Goal: Information Seeking & Learning: Check status

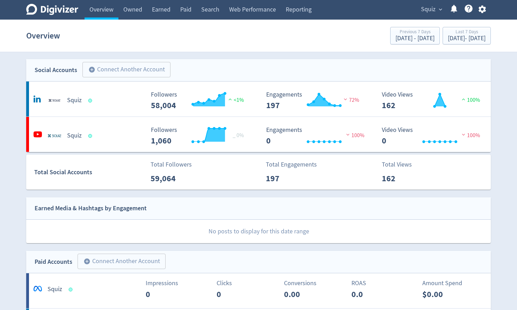
scroll to position [470, 0]
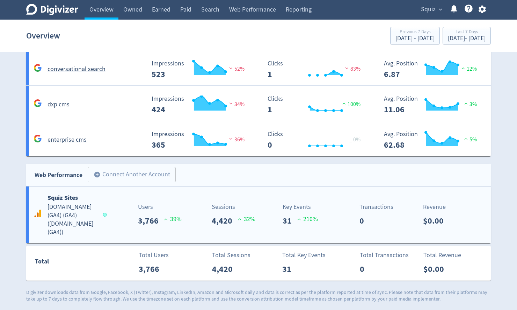
click at [66, 217] on h5 "[DOMAIN_NAME] (GA4) (GA4) ( [DOMAIN_NAME] (GA4) )" at bounding box center [72, 220] width 49 height 34
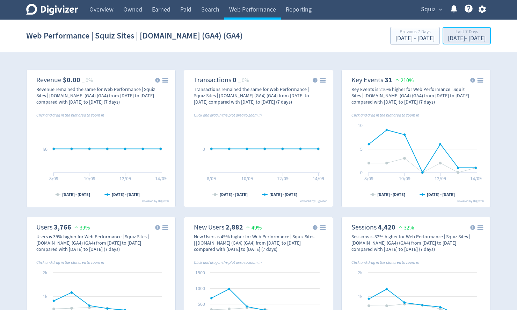
click at [453, 38] on div "[DATE] - [DATE]" at bounding box center [467, 38] width 38 height 6
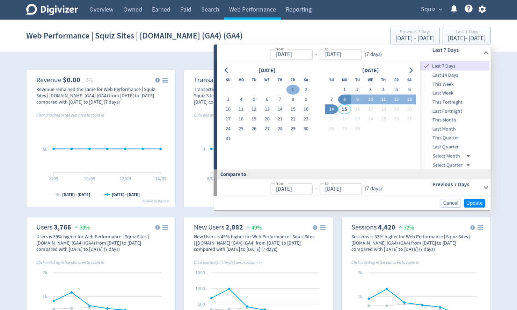
click at [295, 87] on button "1" at bounding box center [293, 90] width 13 height 10
type input "[DATE]"
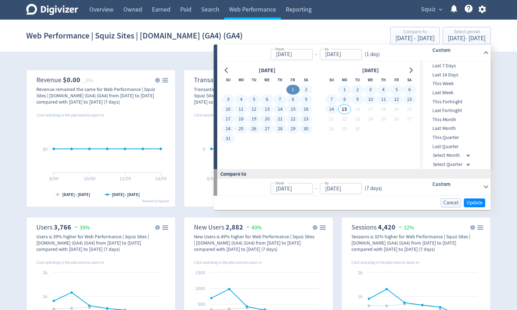
click at [332, 108] on button "14" at bounding box center [331, 110] width 13 height 10
type input "[DATE]"
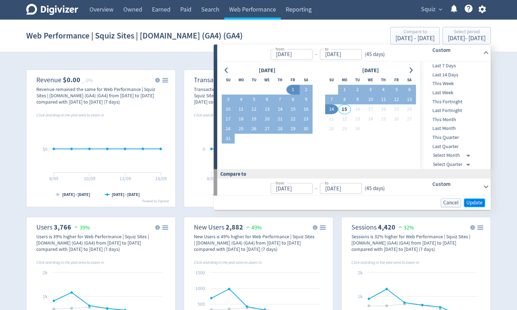
click at [475, 203] on span "Update" at bounding box center [475, 202] width 16 height 5
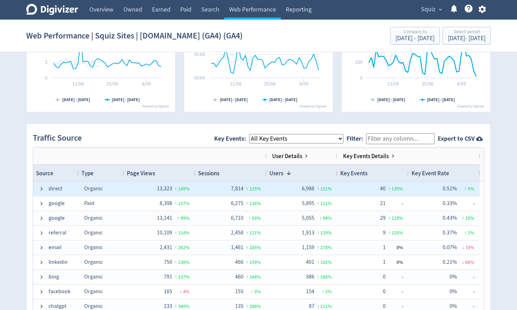
scroll to position [447, 0]
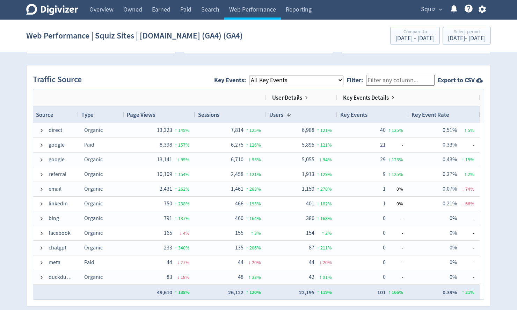
click at [282, 80] on select "All Key Events eCommerce contact newsletter file_download discovery_call" at bounding box center [296, 80] width 94 height 9
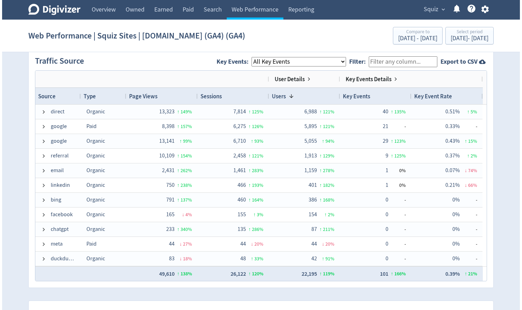
scroll to position [475, 0]
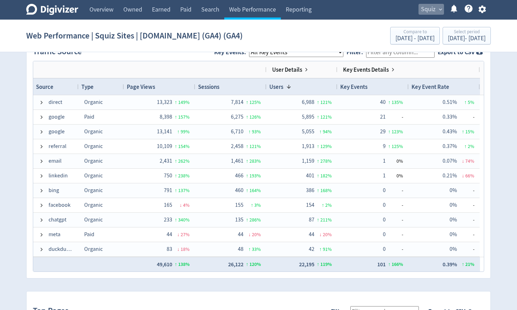
click at [431, 14] on span "Squiz" at bounding box center [428, 9] width 15 height 11
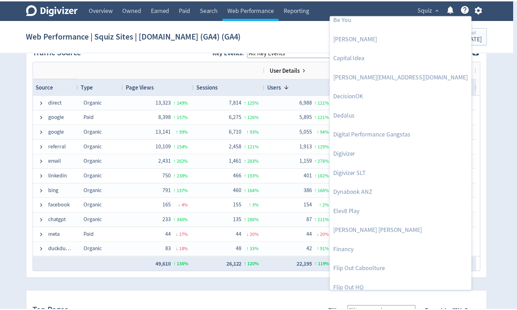
scroll to position [0, 0]
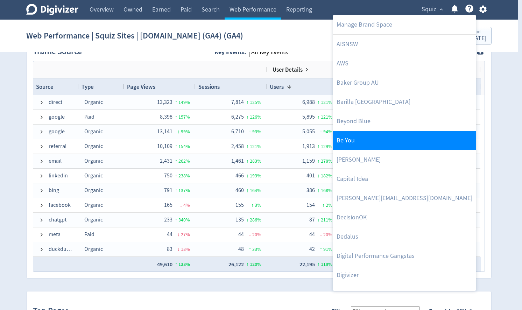
click at [366, 138] on link "Be You" at bounding box center [404, 140] width 143 height 19
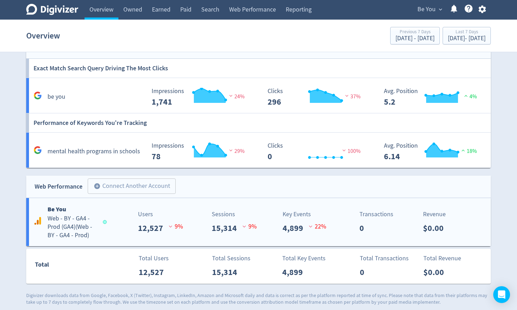
scroll to position [320, 0]
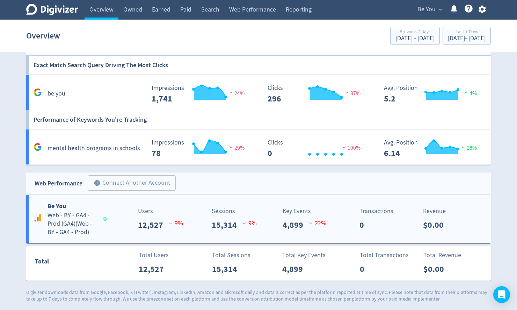
click at [66, 224] on h5 "Web - BY - GA4 - Prod (GA4) ( Web - BY - GA4 - Prod )" at bounding box center [72, 223] width 49 height 25
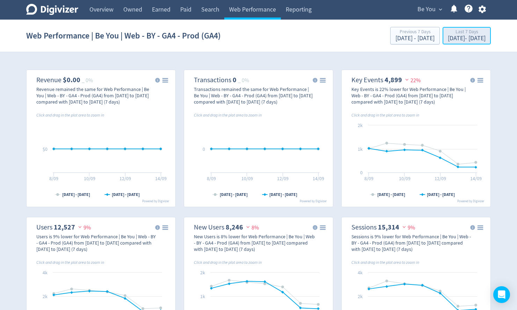
click at [448, 40] on div "[DATE] - [DATE]" at bounding box center [467, 38] width 38 height 6
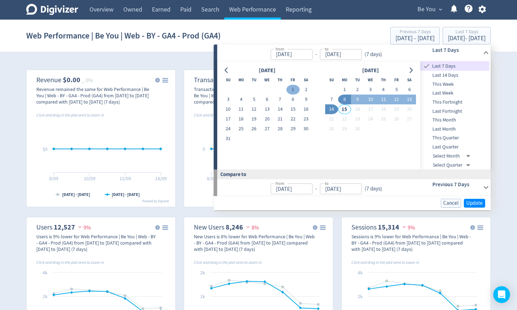
click at [292, 89] on button "1" at bounding box center [293, 90] width 13 height 10
type input "[DATE]"
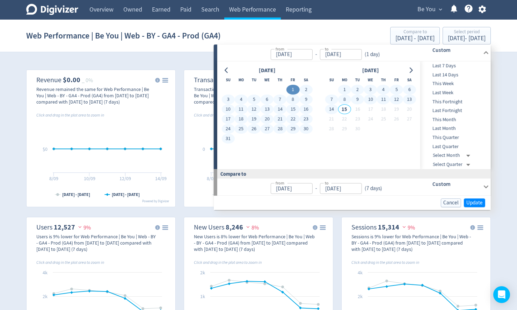
click at [331, 107] on button "14" at bounding box center [331, 110] width 13 height 10
type input "[DATE]"
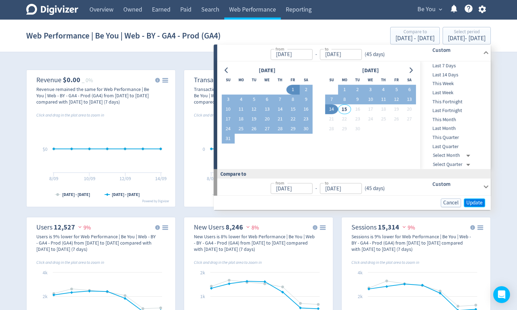
click at [480, 203] on span "Update" at bounding box center [475, 202] width 16 height 5
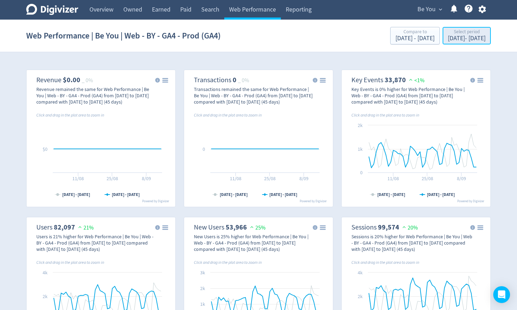
click at [448, 41] on div "[DATE] - [DATE]" at bounding box center [467, 38] width 38 height 6
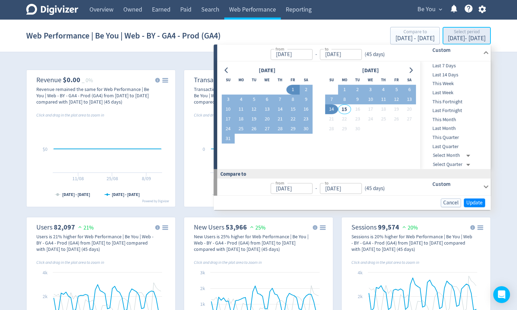
type input "[DATE]"
click at [225, 72] on icon "Go to previous month" at bounding box center [227, 70] width 6 height 6
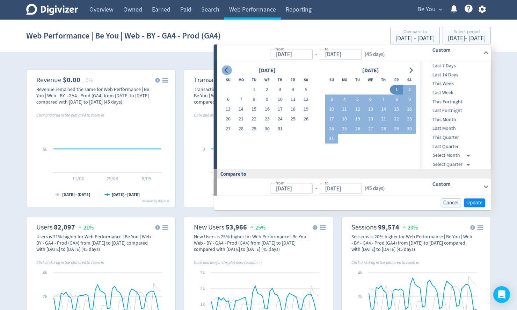
click at [225, 72] on icon "Go to previous month" at bounding box center [227, 70] width 6 height 6
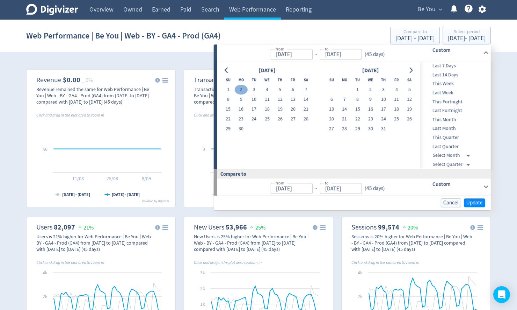
click at [236, 90] on button "2" at bounding box center [241, 90] width 13 height 10
type input "[DATE]"
click at [410, 70] on icon "Go to next month" at bounding box center [411, 70] width 6 height 6
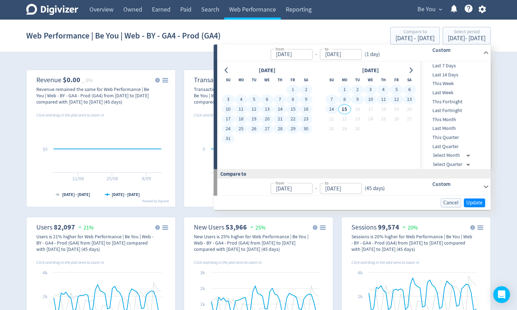
click at [330, 109] on button "14" at bounding box center [331, 110] width 13 height 10
type input "[DATE]"
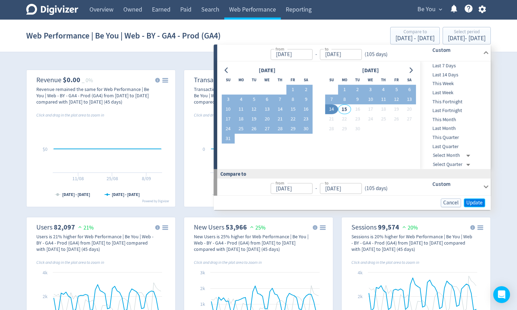
click at [472, 200] on span "Update" at bounding box center [475, 202] width 16 height 5
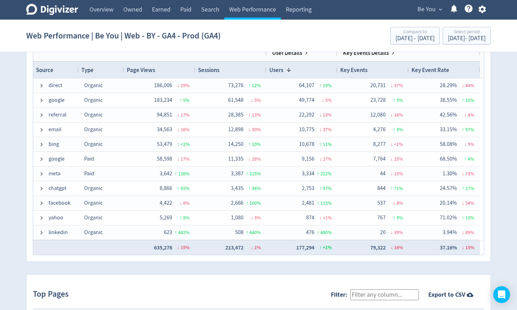
scroll to position [475, 0]
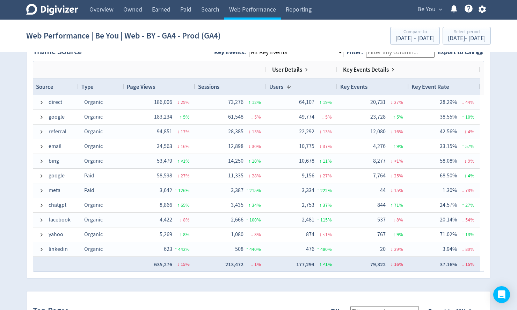
click at [289, 56] on select "All Key Events eCommerce module_start resource login_complete register_complete…" at bounding box center [296, 52] width 94 height 9
select select "module_complete"
click at [255, 48] on select "All Key Events eCommerce module_start resource login_complete register_complete…" at bounding box center [296, 52] width 94 height 9
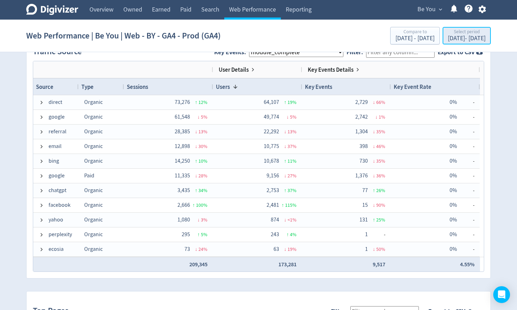
click at [448, 40] on div "[DATE] - [DATE]" at bounding box center [467, 38] width 38 height 6
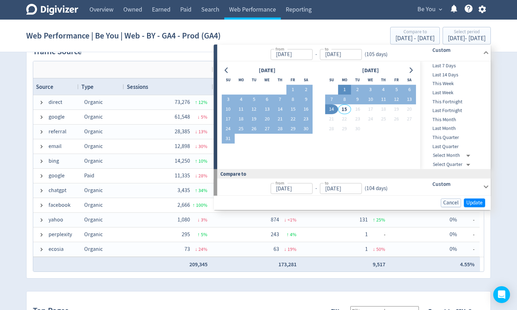
click at [346, 89] on button "1" at bounding box center [344, 90] width 13 height 10
type input "[DATE]"
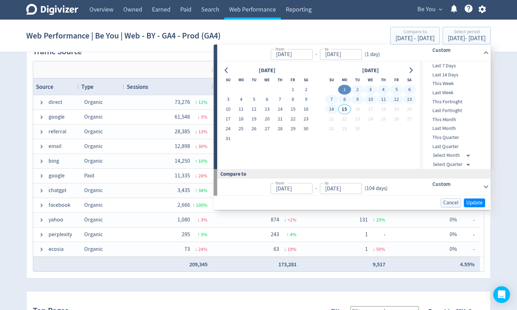
click at [334, 108] on button "14" at bounding box center [331, 110] width 13 height 10
type input "[DATE]"
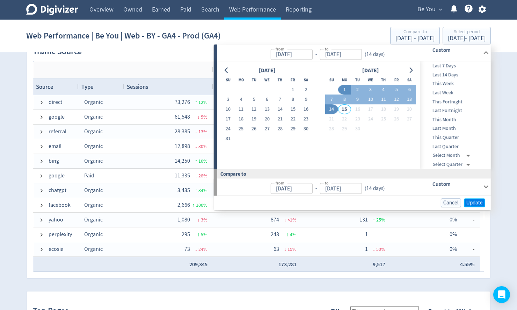
click at [474, 203] on span "Update" at bounding box center [475, 202] width 16 height 5
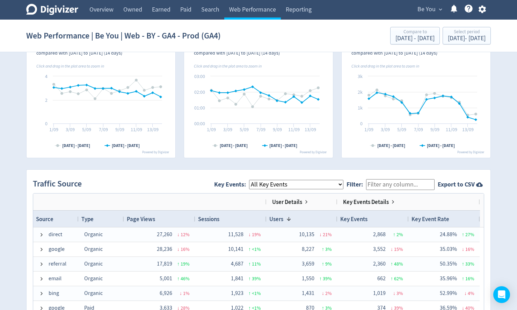
scroll to position [447, 0]
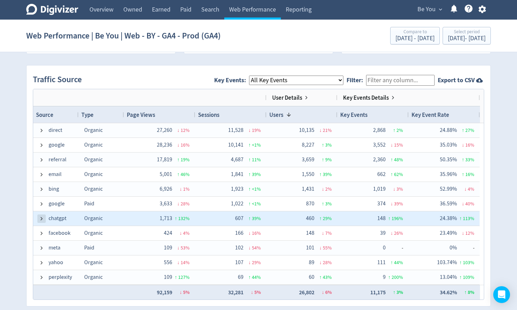
click at [40, 217] on span at bounding box center [42, 219] width 6 height 6
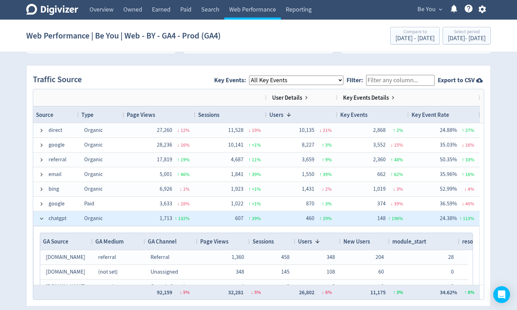
click at [40, 217] on span at bounding box center [42, 219] width 6 height 6
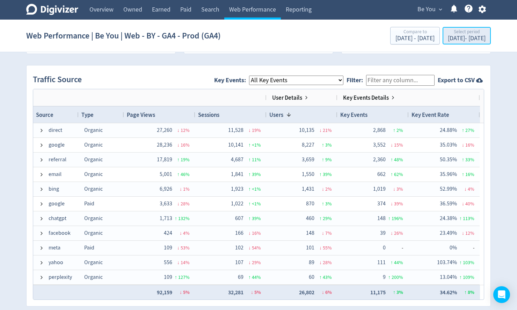
click at [453, 39] on div "[DATE] - [DATE]" at bounding box center [467, 38] width 38 height 6
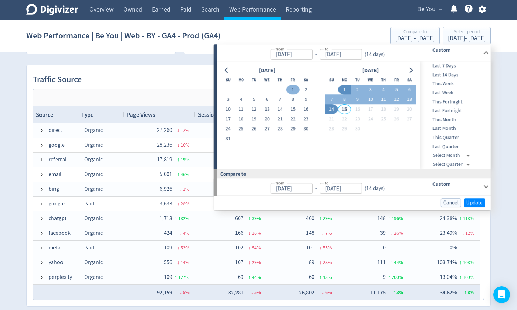
click at [292, 91] on button "1" at bounding box center [293, 90] width 13 height 10
type input "[DATE]"
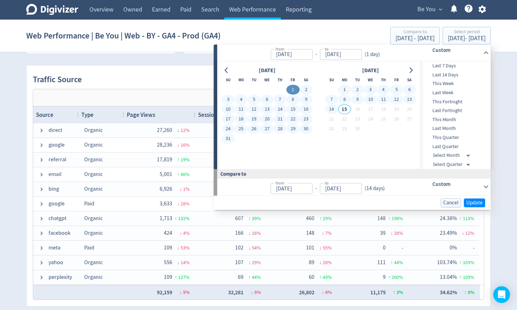
click at [331, 108] on button "14" at bounding box center [331, 110] width 13 height 10
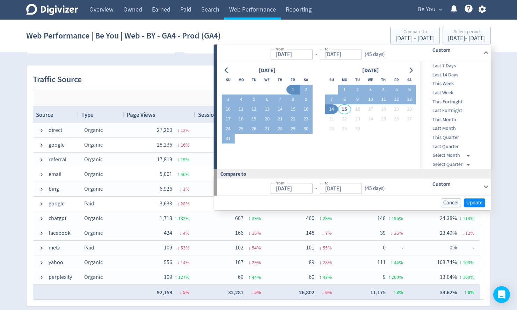
type input "[DATE]"
click at [476, 203] on span "Update" at bounding box center [475, 202] width 16 height 5
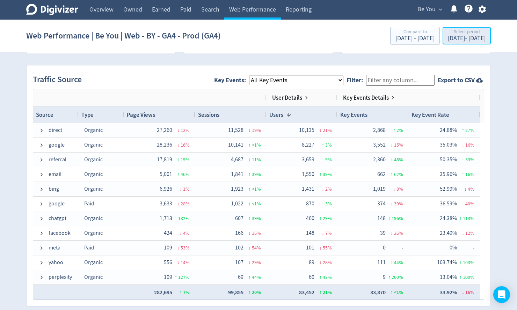
click at [448, 36] on div "[DATE] - [DATE]" at bounding box center [467, 38] width 38 height 6
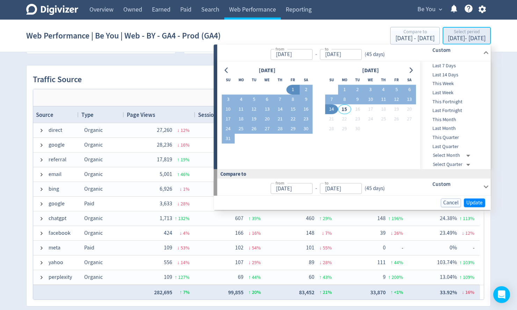
type input "[DATE]"
click at [227, 72] on icon "Go to previous month" at bounding box center [226, 70] width 3 height 6
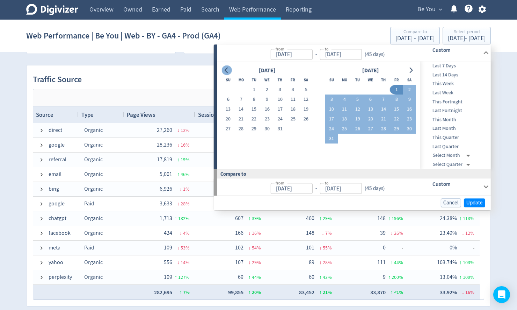
click at [227, 72] on icon "Go to previous month" at bounding box center [226, 70] width 3 height 6
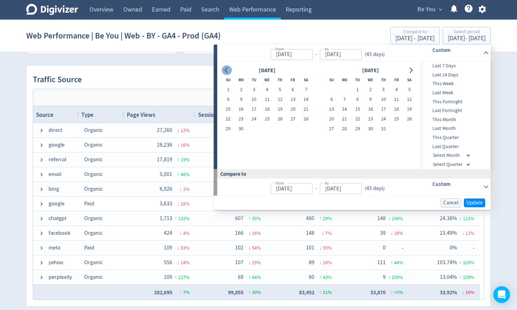
click at [227, 72] on icon "Go to previous month" at bounding box center [226, 70] width 3 height 6
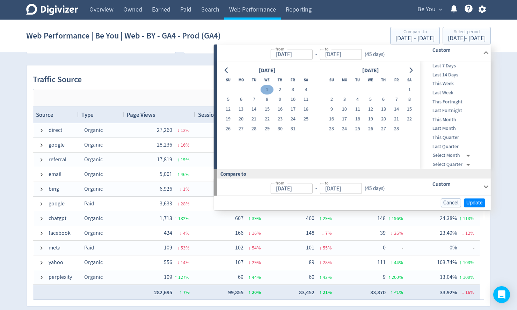
click at [266, 89] on button "1" at bounding box center [267, 90] width 13 height 10
type input "[DATE]"
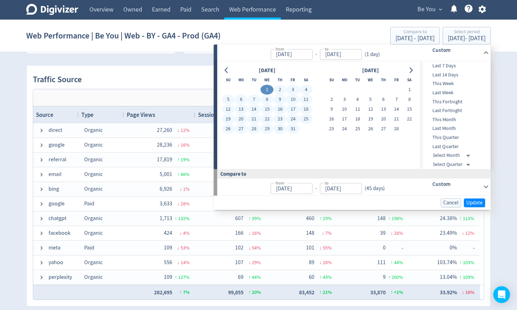
click at [294, 126] on button "31" at bounding box center [293, 129] width 13 height 10
type input "[DATE]"
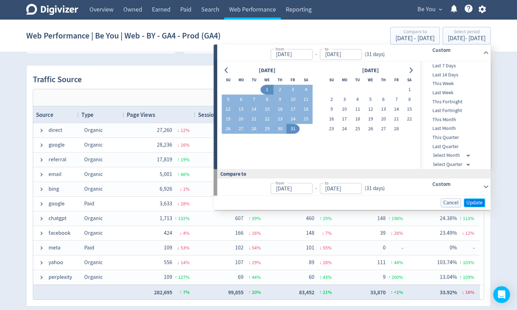
click at [473, 205] on span "Update" at bounding box center [475, 202] width 16 height 5
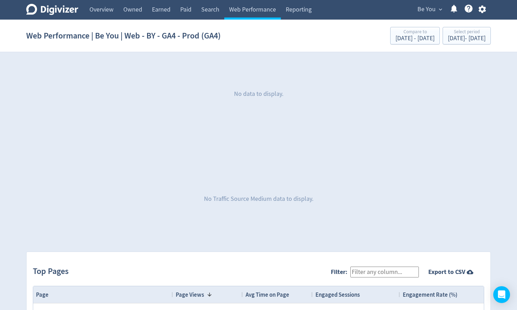
scroll to position [15, 0]
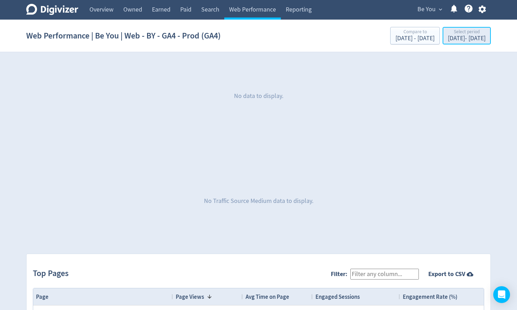
click at [448, 38] on div "[DATE] - [DATE]" at bounding box center [467, 38] width 38 height 6
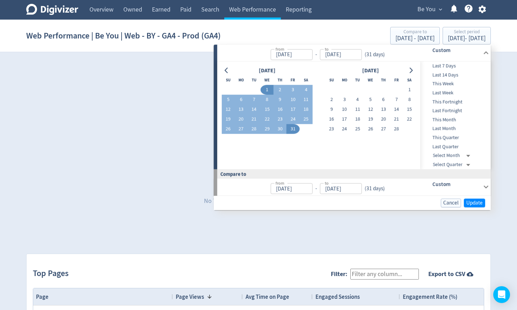
click at [102, 101] on div "No data to display." at bounding box center [258, 96] width 465 height 105
